Goal: Transaction & Acquisition: Purchase product/service

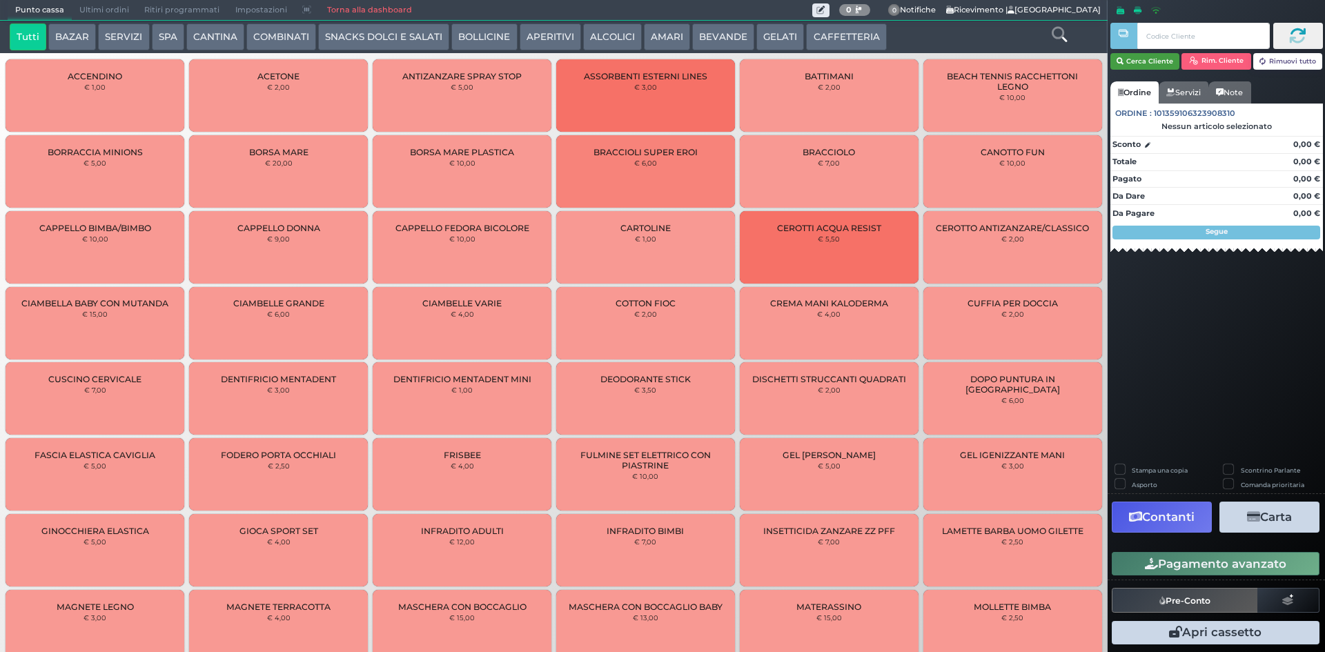
click at [1154, 59] on button "Cerca Cliente" at bounding box center [1145, 61] width 70 height 17
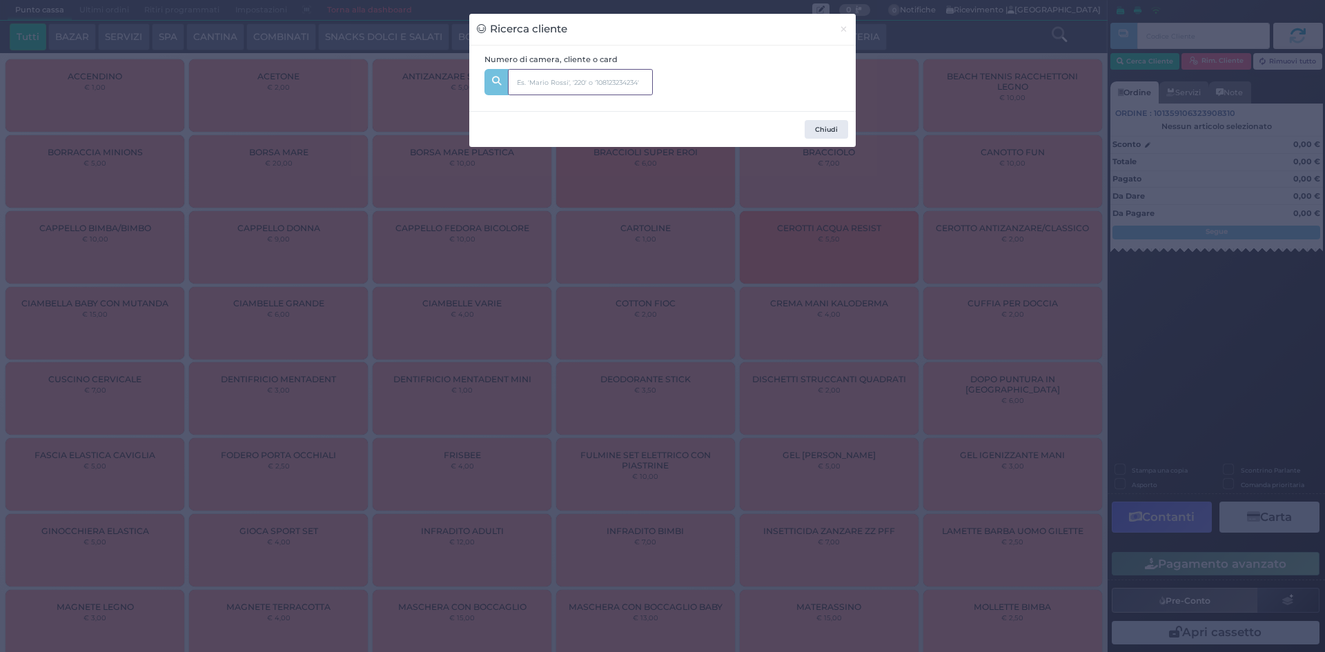
click at [544, 84] on input "text" at bounding box center [580, 82] width 145 height 26
type input "326"
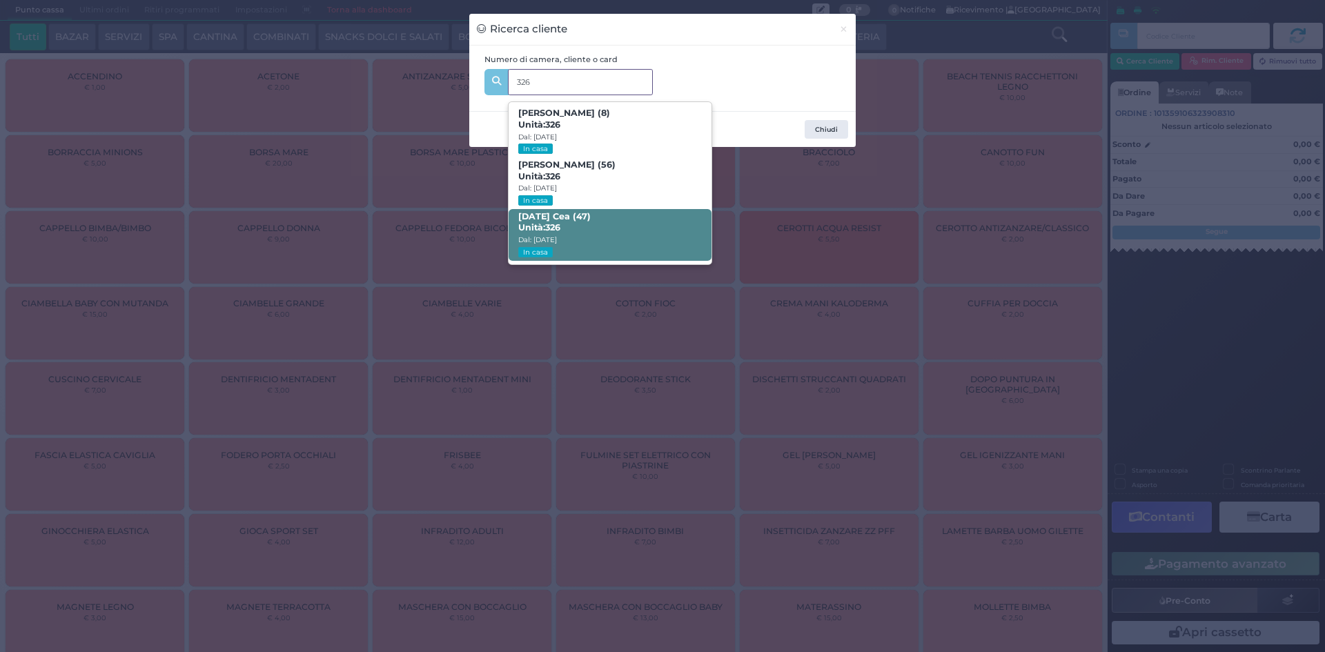
click at [591, 217] on b "[DATE] Cea (47) Unità: 326" at bounding box center [554, 222] width 72 height 22
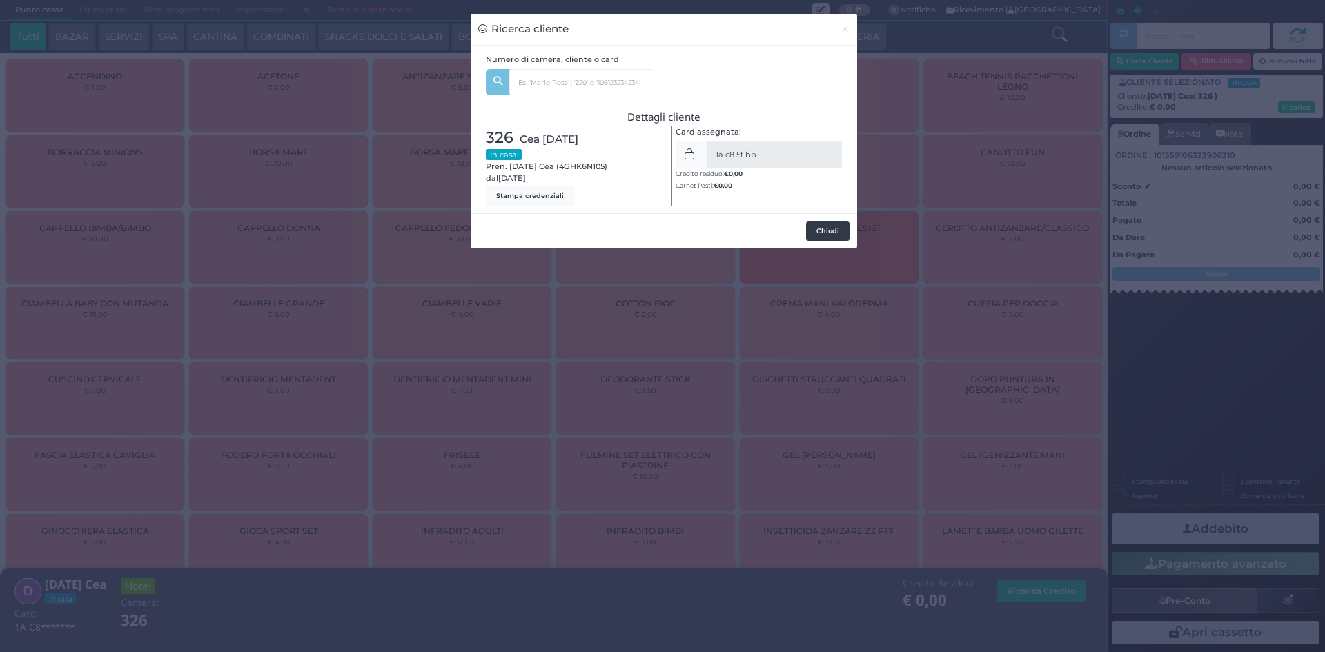
drag, startPoint x: 841, startPoint y: 233, endPoint x: 910, endPoint y: 233, distance: 69.0
click at [841, 233] on button "Chiudi" at bounding box center [827, 231] width 43 height 19
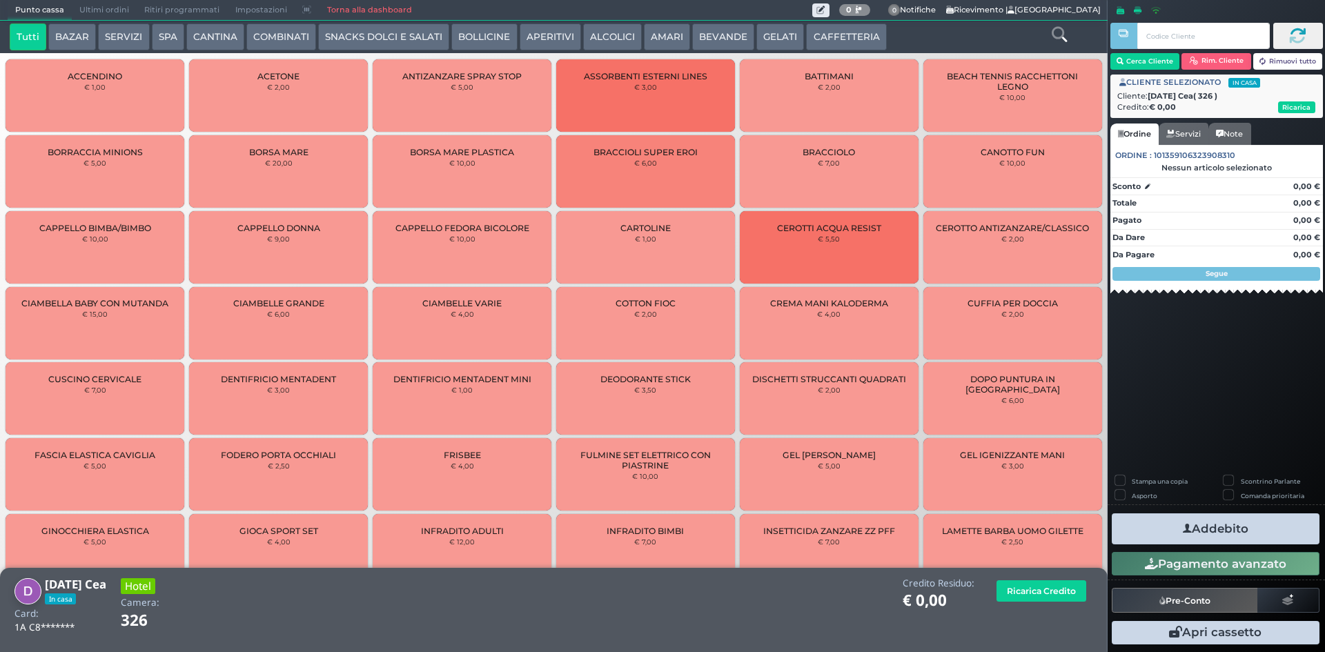
click at [112, 34] on button "SERVIZI" at bounding box center [123, 37] width 51 height 28
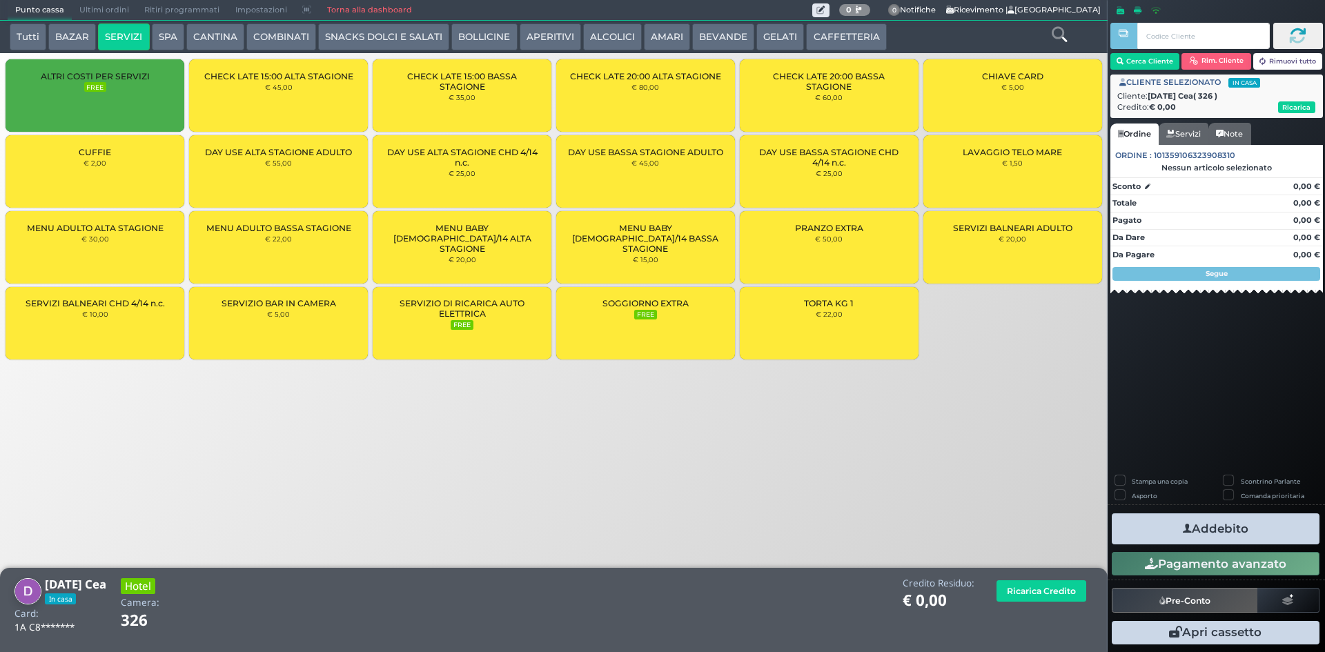
drag, startPoint x: 992, startPoint y: 170, endPoint x: 1005, endPoint y: 196, distance: 29.3
click at [992, 169] on div "LAVAGGIO TELO MARE € 1,50" at bounding box center [1012, 171] width 179 height 72
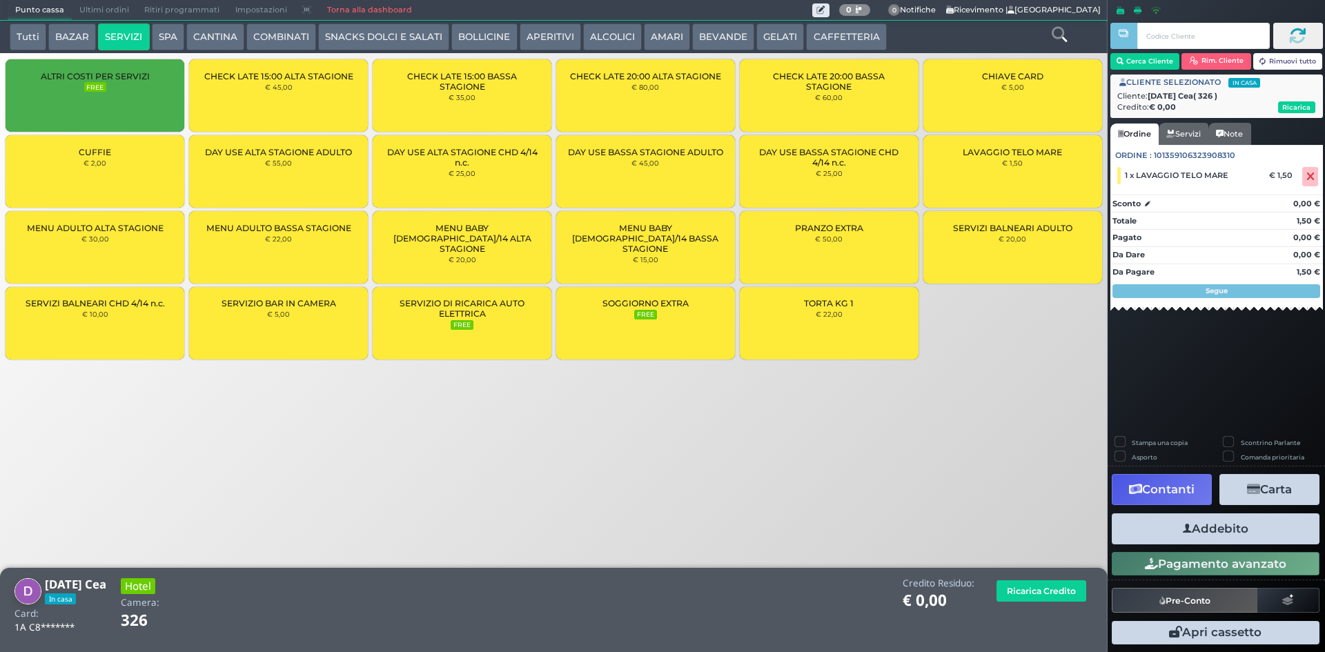
click at [1245, 528] on button "Addebito" at bounding box center [1216, 528] width 208 height 31
